Goal: Ask a question

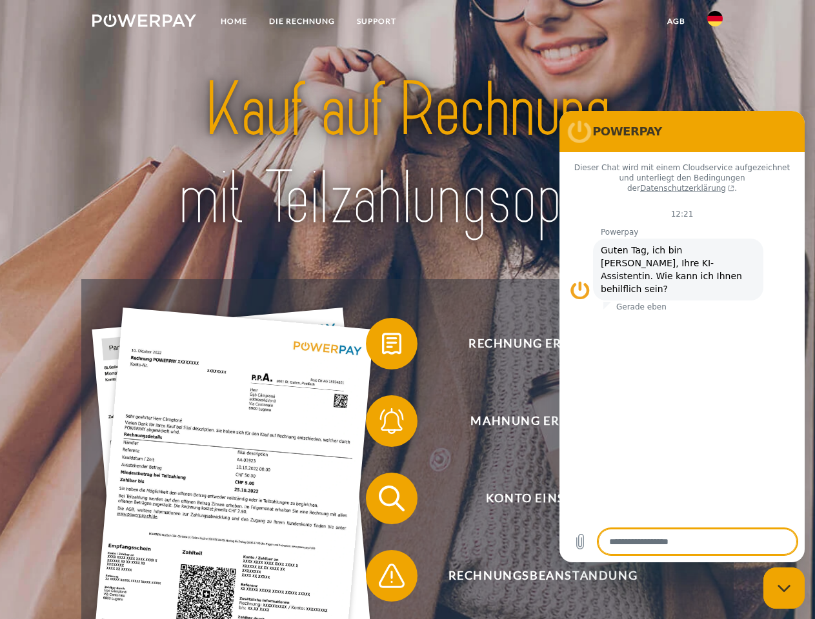
click at [144, 23] on img at bounding box center [144, 20] width 104 height 13
click at [715, 23] on img at bounding box center [714, 18] width 15 height 15
click at [676, 21] on link "agb" at bounding box center [676, 21] width 40 height 23
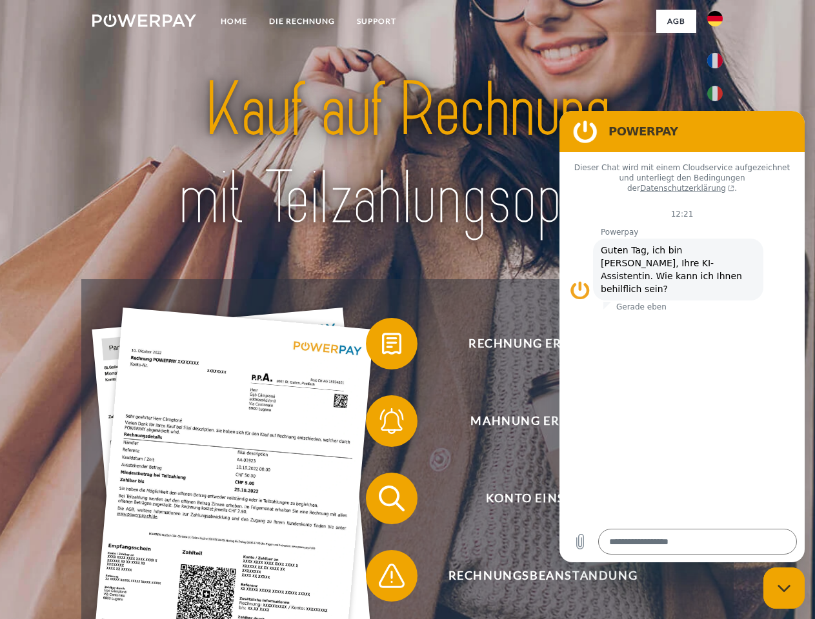
click at [382, 346] on span at bounding box center [372, 344] width 65 height 65
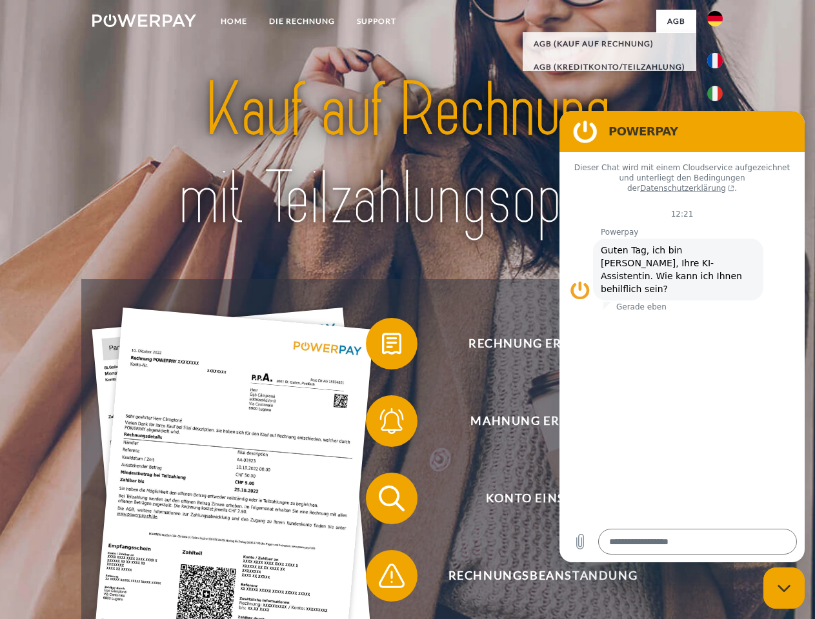
click at [382, 424] on span at bounding box center [372, 421] width 65 height 65
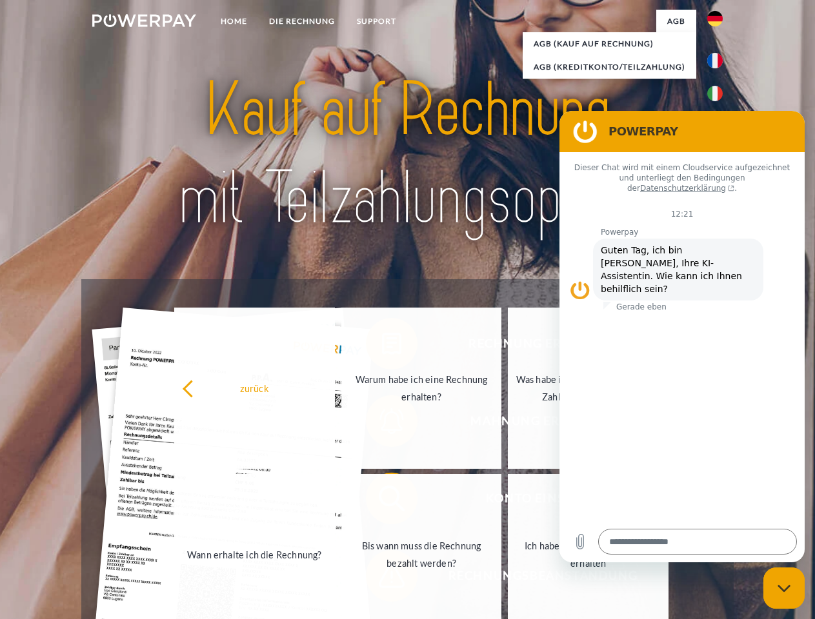
click at [382, 501] on link "Bis wann muss die Rechnung bezahlt werden?" at bounding box center [421, 554] width 161 height 161
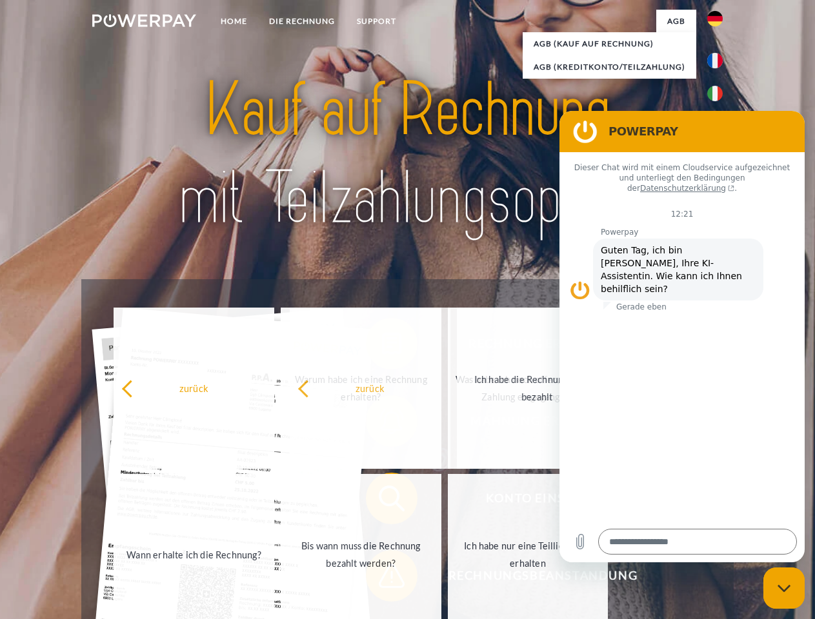
click at [382, 579] on span at bounding box center [372, 576] width 65 height 65
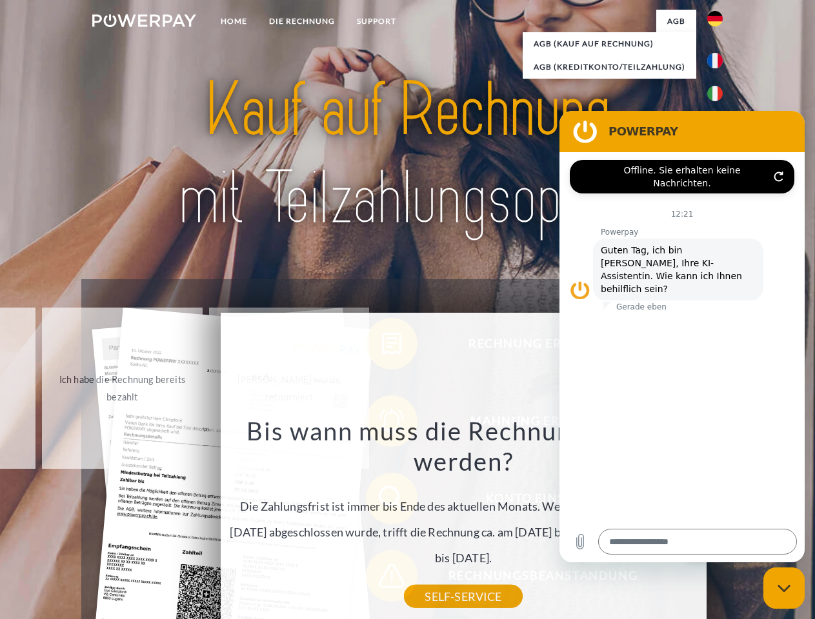
click at [784, 588] on icon "Messaging-Fenster schließen" at bounding box center [784, 589] width 14 height 8
type textarea "*"
